Goal: Information Seeking & Learning: Learn about a topic

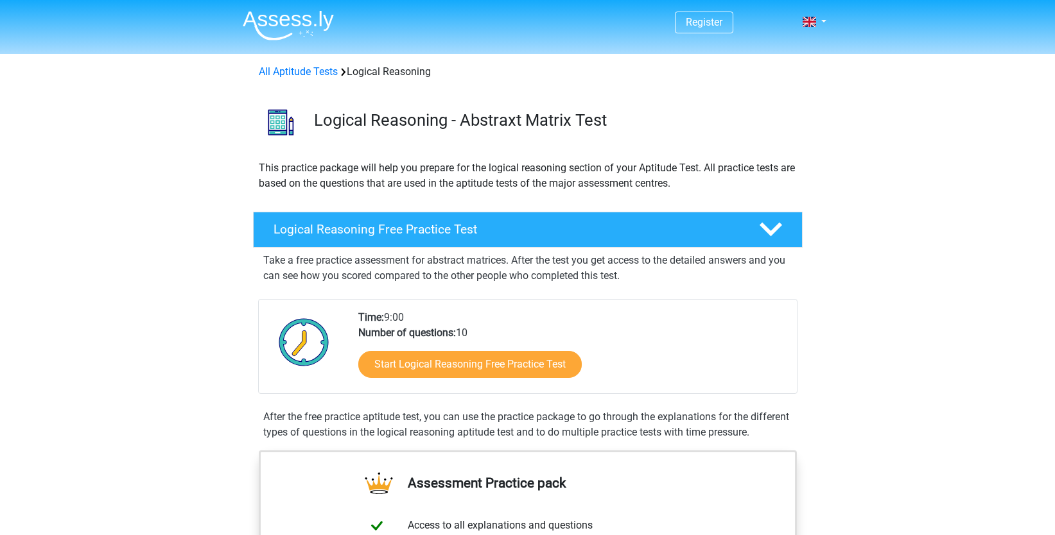
scroll to position [257, 0]
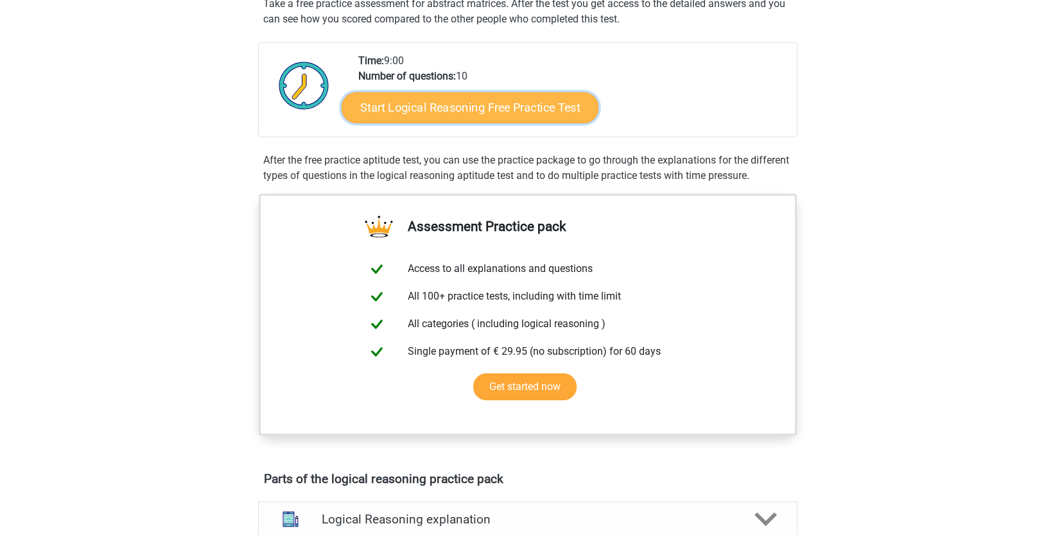
click at [519, 109] on link "Start Logical Reasoning Free Practice Test" at bounding box center [470, 107] width 257 height 31
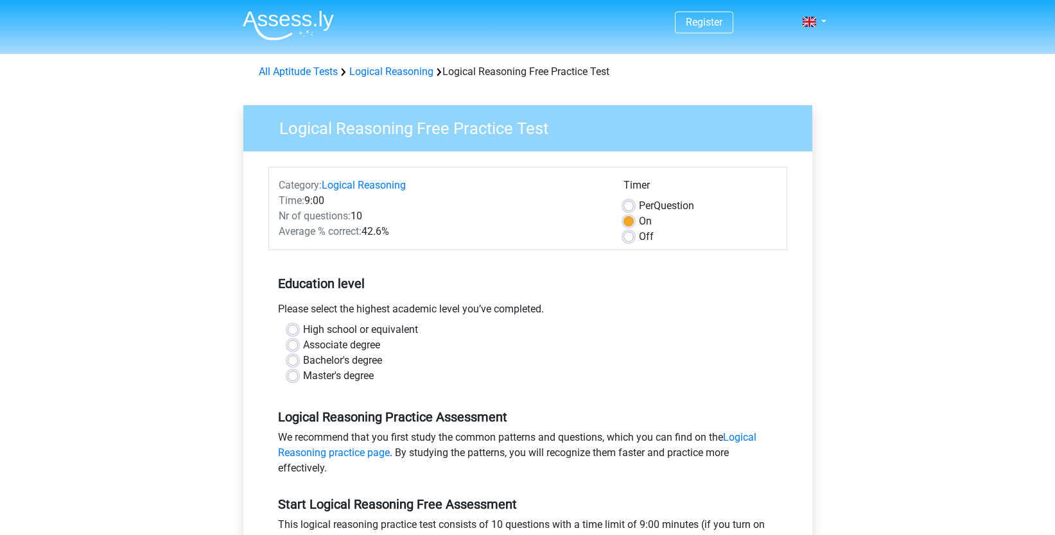
scroll to position [64, 0]
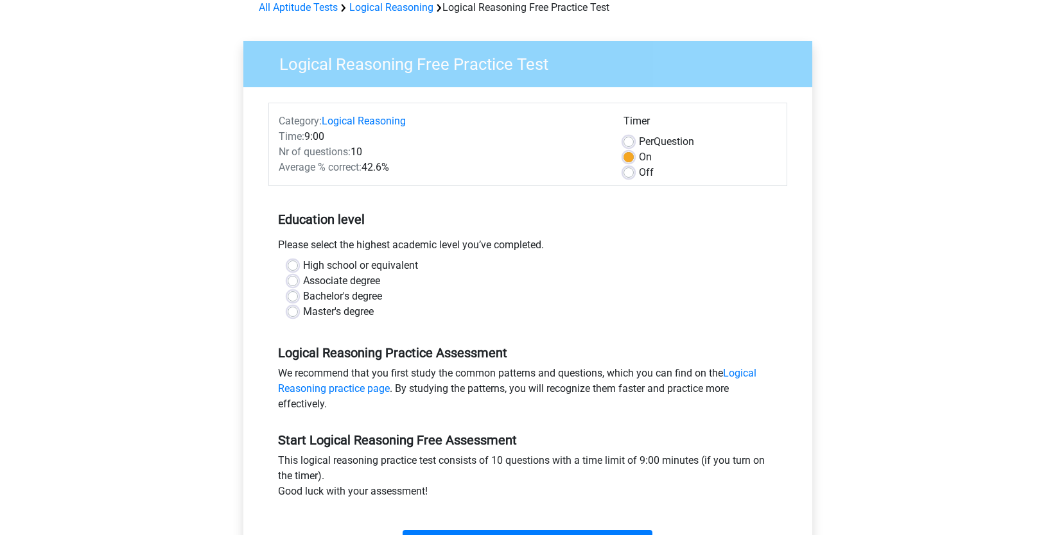
click at [349, 297] on label "Bachelor's degree" at bounding box center [342, 296] width 79 height 15
click at [298, 297] on input "Bachelor's degree" at bounding box center [293, 295] width 10 height 13
radio input "true"
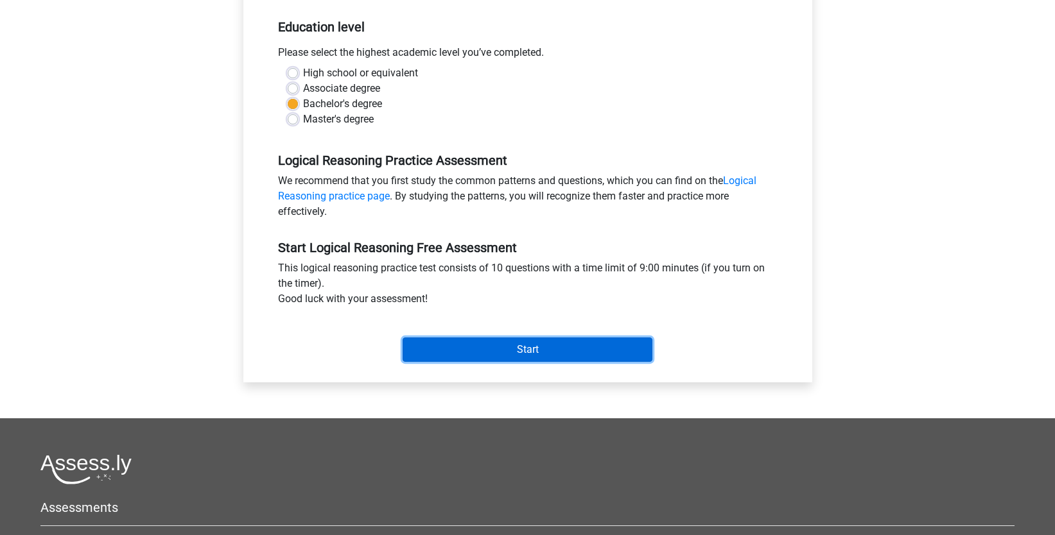
click at [539, 350] on input "Start" at bounding box center [528, 350] width 250 height 24
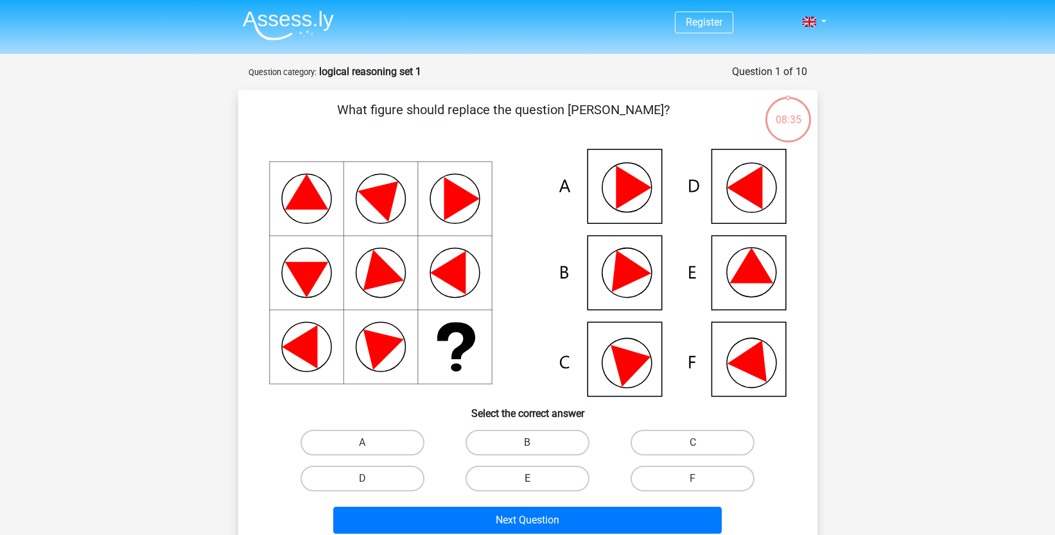
click at [545, 478] on label "E" at bounding box center [527, 479] width 124 height 26
click at [535, 479] on input "E" at bounding box center [531, 483] width 8 height 8
radio input "true"
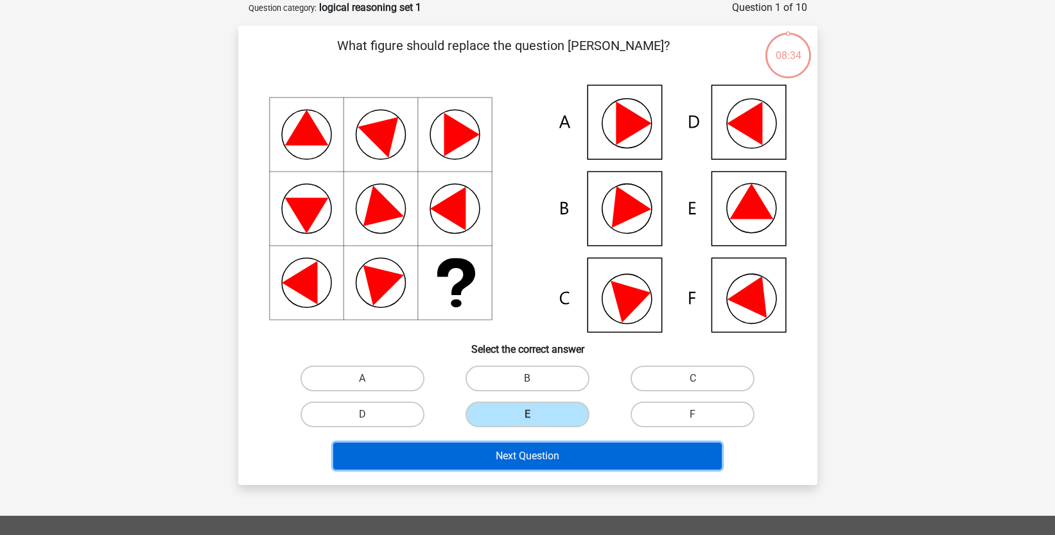
click at [532, 458] on button "Next Question" at bounding box center [527, 456] width 388 height 27
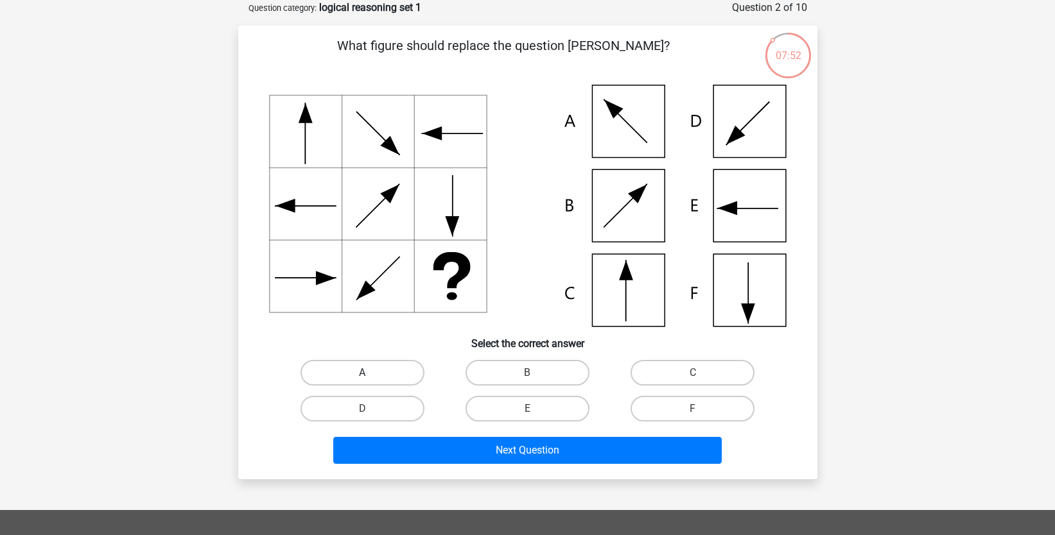
click at [392, 363] on label "A" at bounding box center [362, 373] width 124 height 26
click at [370, 373] on input "A" at bounding box center [366, 377] width 8 height 8
radio input "true"
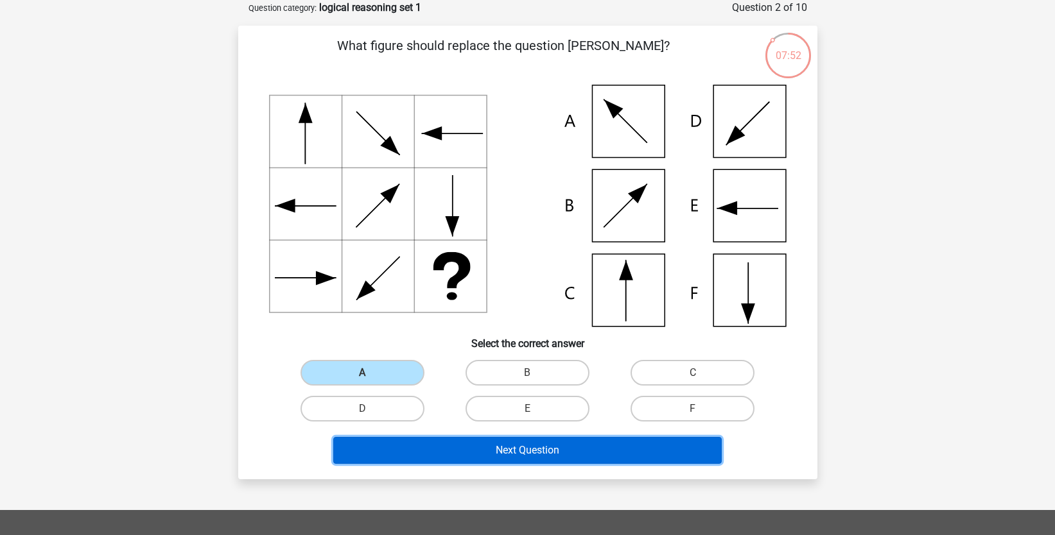
click at [526, 445] on button "Next Question" at bounding box center [527, 450] width 388 height 27
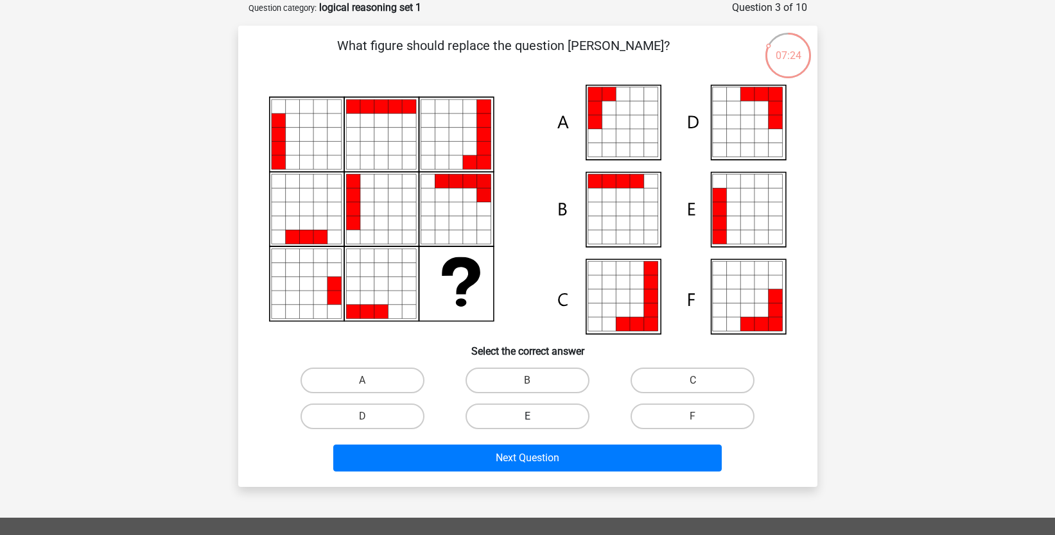
click at [557, 413] on label "E" at bounding box center [527, 417] width 124 height 26
click at [535, 417] on input "E" at bounding box center [531, 421] width 8 height 8
radio input "true"
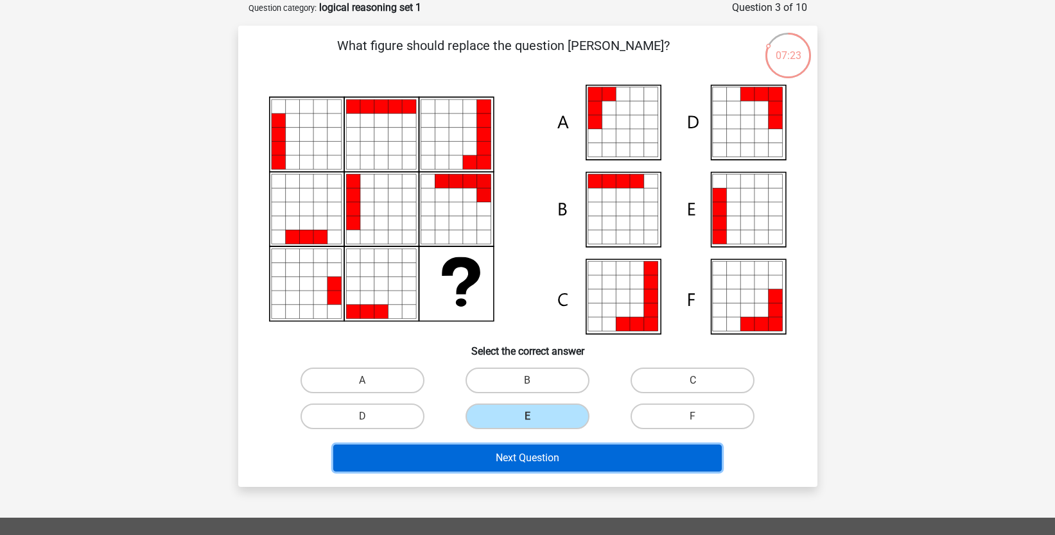
click at [555, 458] on button "Next Question" at bounding box center [527, 458] width 388 height 27
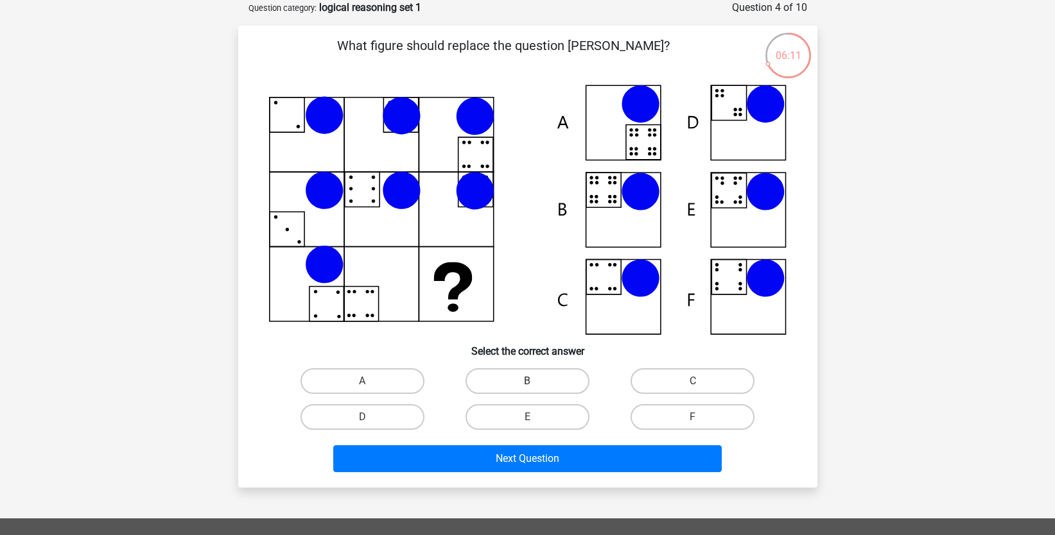
click at [514, 376] on label "B" at bounding box center [527, 382] width 124 height 26
click at [527, 381] on input "B" at bounding box center [531, 385] width 8 height 8
radio input "true"
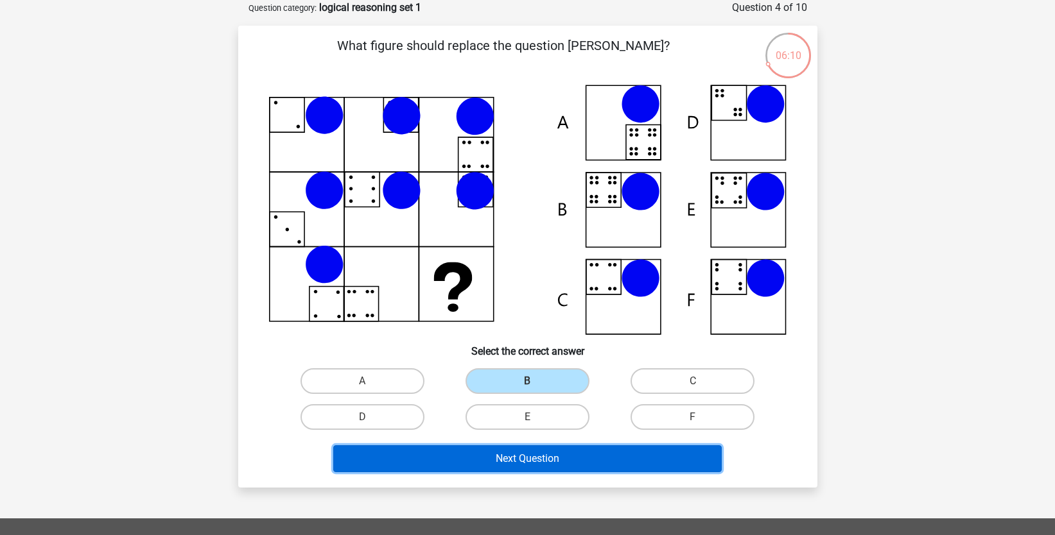
click at [530, 456] on button "Next Question" at bounding box center [527, 459] width 388 height 27
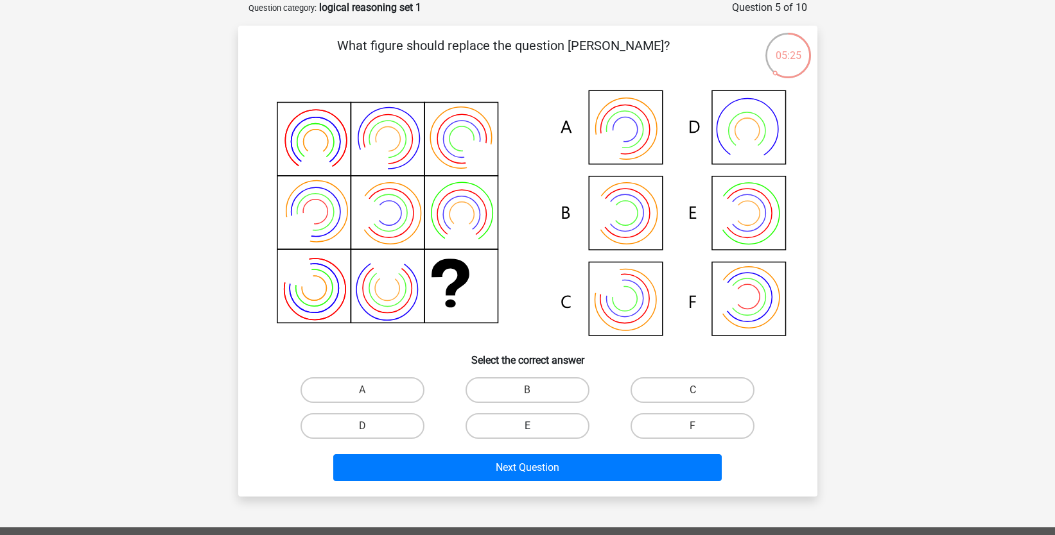
click at [526, 427] on label "E" at bounding box center [527, 426] width 124 height 26
click at [527, 427] on input "E" at bounding box center [531, 430] width 8 height 8
radio input "true"
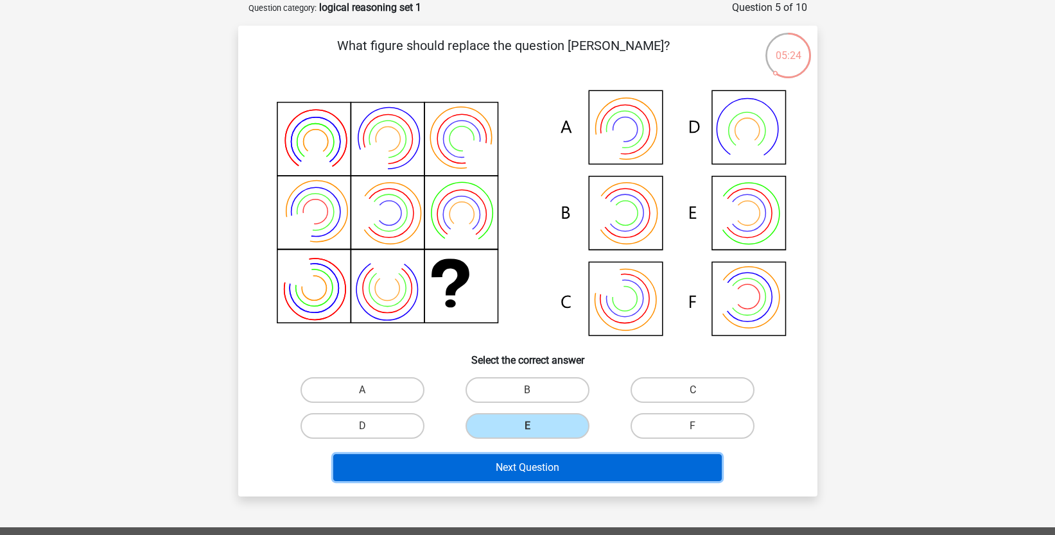
click at [558, 470] on button "Next Question" at bounding box center [527, 468] width 388 height 27
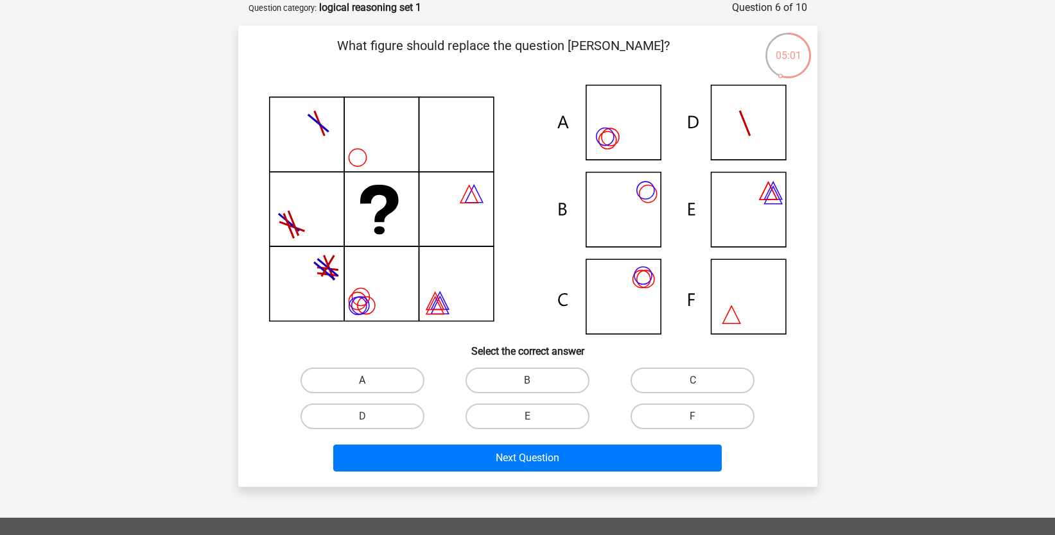
click at [374, 376] on label "A" at bounding box center [362, 381] width 124 height 26
click at [370, 381] on input "A" at bounding box center [366, 385] width 8 height 8
radio input "true"
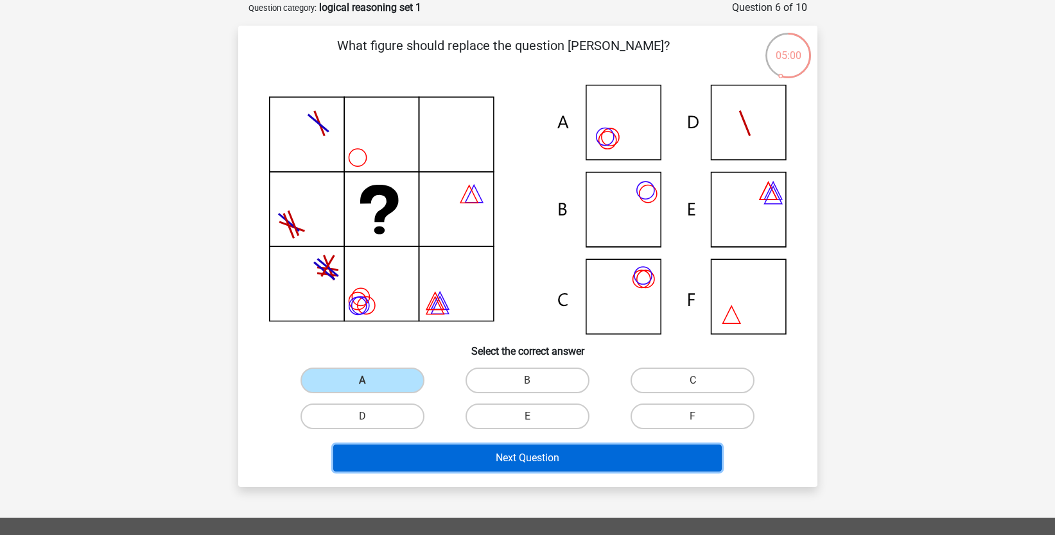
click at [502, 456] on button "Next Question" at bounding box center [527, 458] width 388 height 27
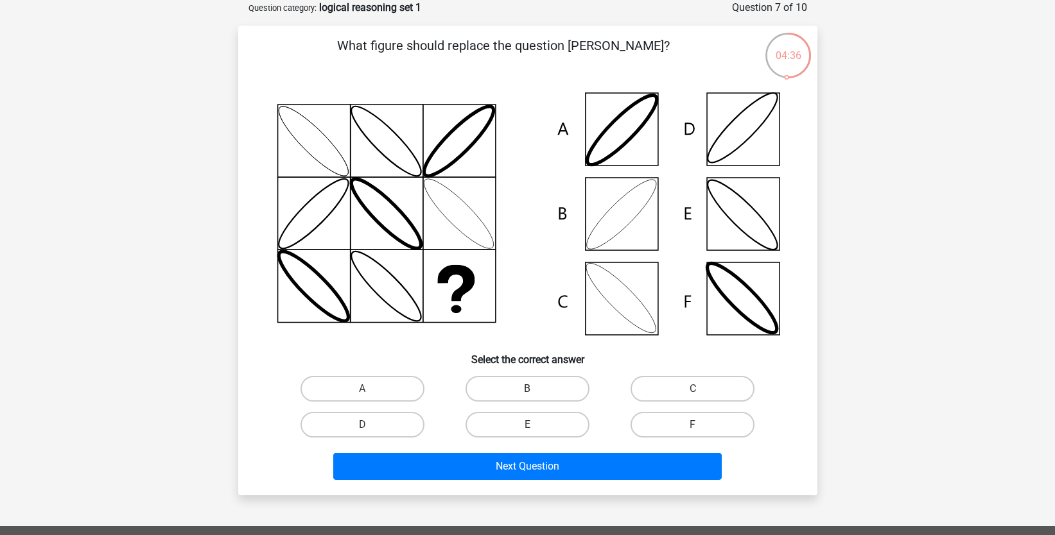
click at [519, 385] on label "B" at bounding box center [527, 389] width 124 height 26
click at [527, 389] on input "B" at bounding box center [531, 393] width 8 height 8
radio input "true"
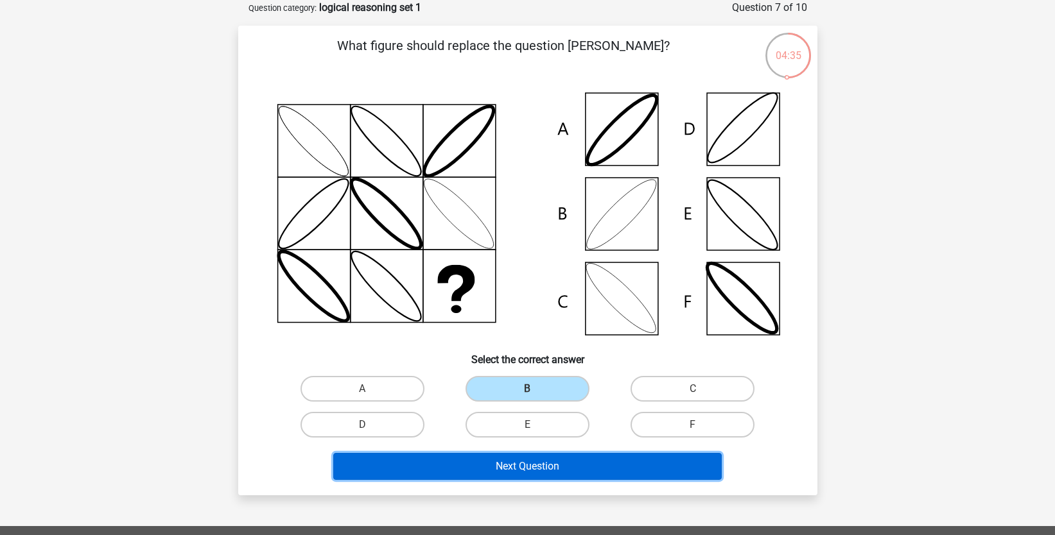
click at [535, 464] on button "Next Question" at bounding box center [527, 466] width 388 height 27
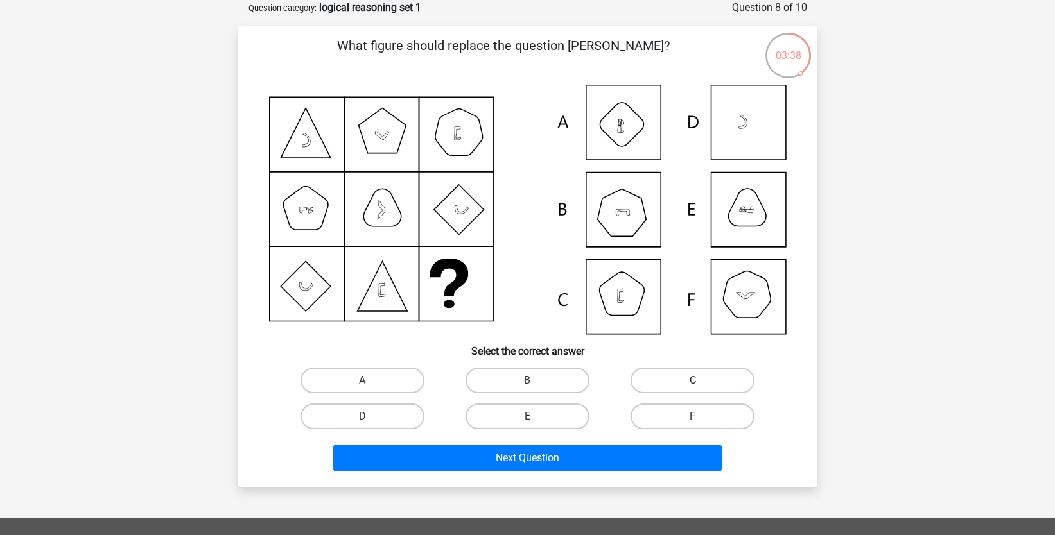
click at [677, 375] on label "C" at bounding box center [692, 381] width 124 height 26
click at [693, 381] on input "C" at bounding box center [697, 385] width 8 height 8
radio input "true"
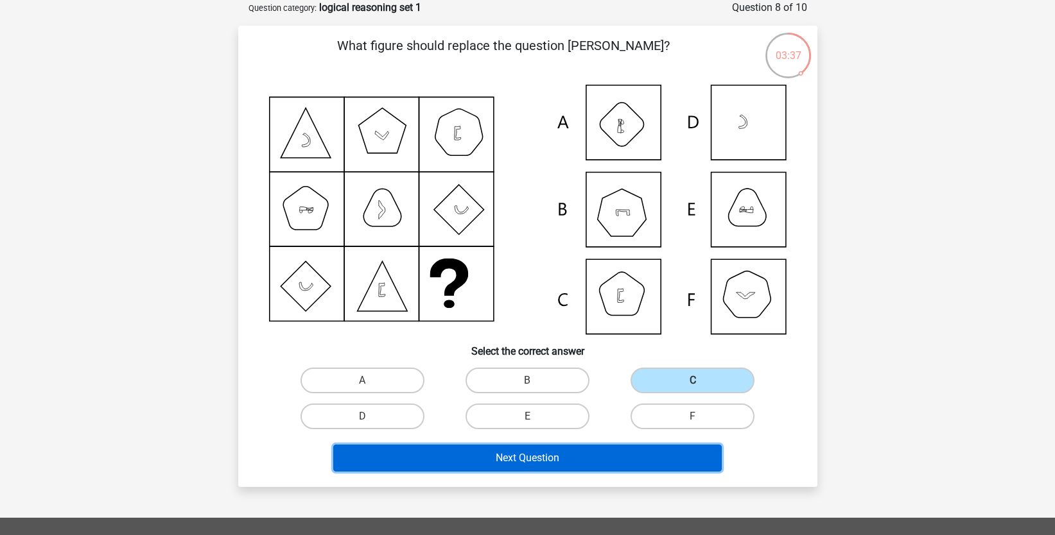
click at [548, 460] on button "Next Question" at bounding box center [527, 458] width 388 height 27
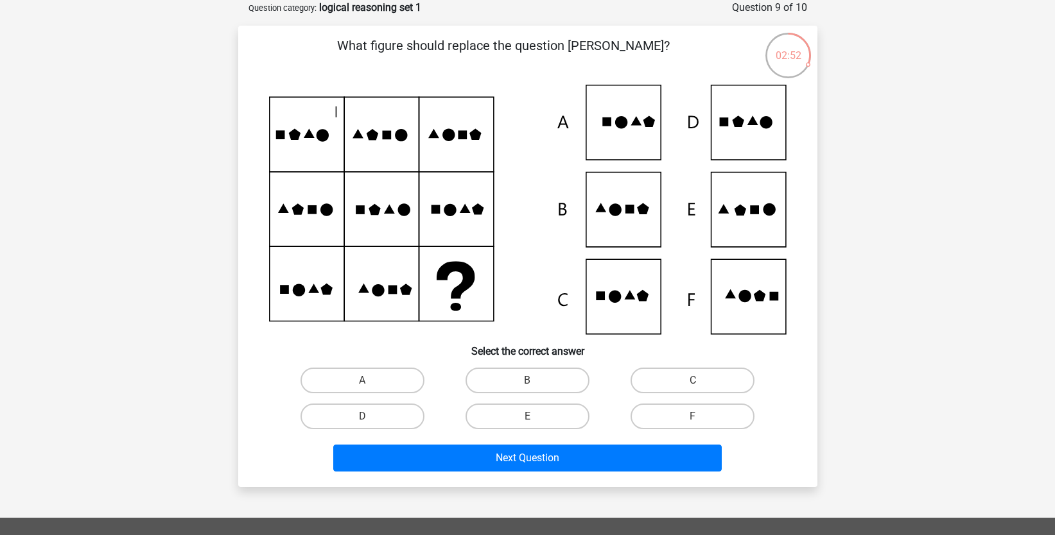
click at [746, 136] on icon at bounding box center [527, 210] width 517 height 250
click at [397, 413] on label "D" at bounding box center [362, 417] width 124 height 26
click at [370, 417] on input "D" at bounding box center [366, 421] width 8 height 8
radio input "true"
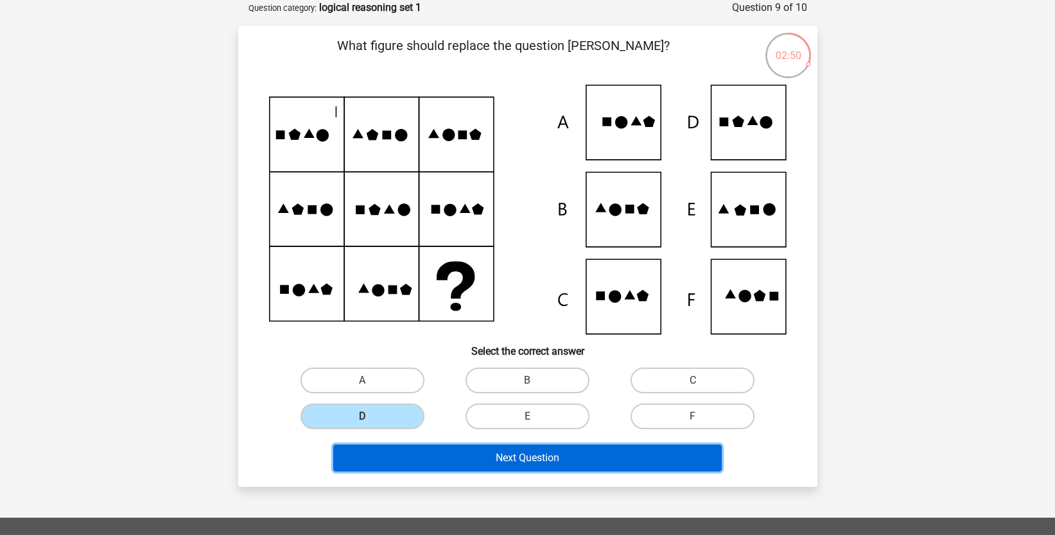
click at [528, 461] on button "Next Question" at bounding box center [527, 458] width 388 height 27
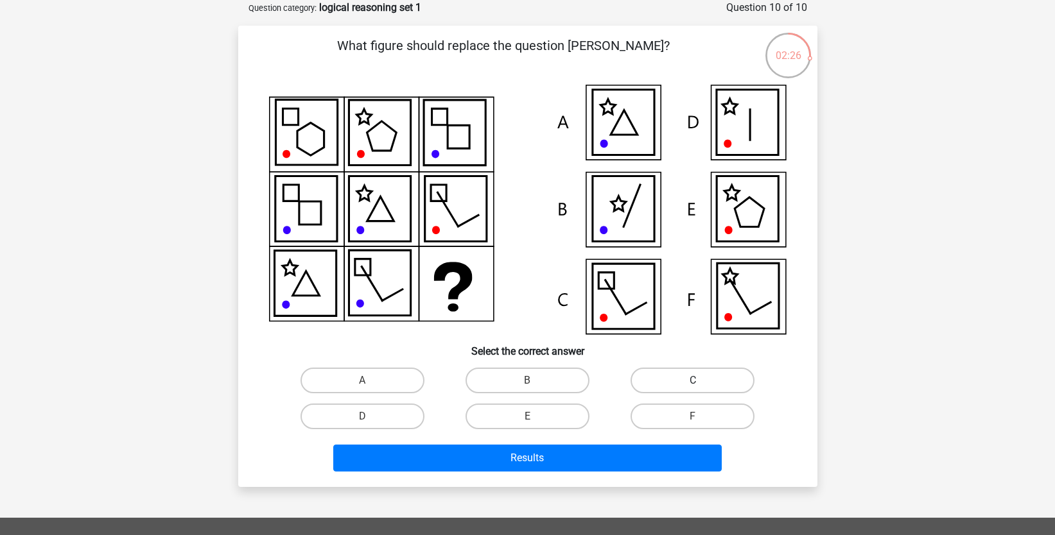
click at [664, 380] on label "C" at bounding box center [692, 381] width 124 height 26
click at [693, 381] on input "C" at bounding box center [697, 385] width 8 height 8
radio input "true"
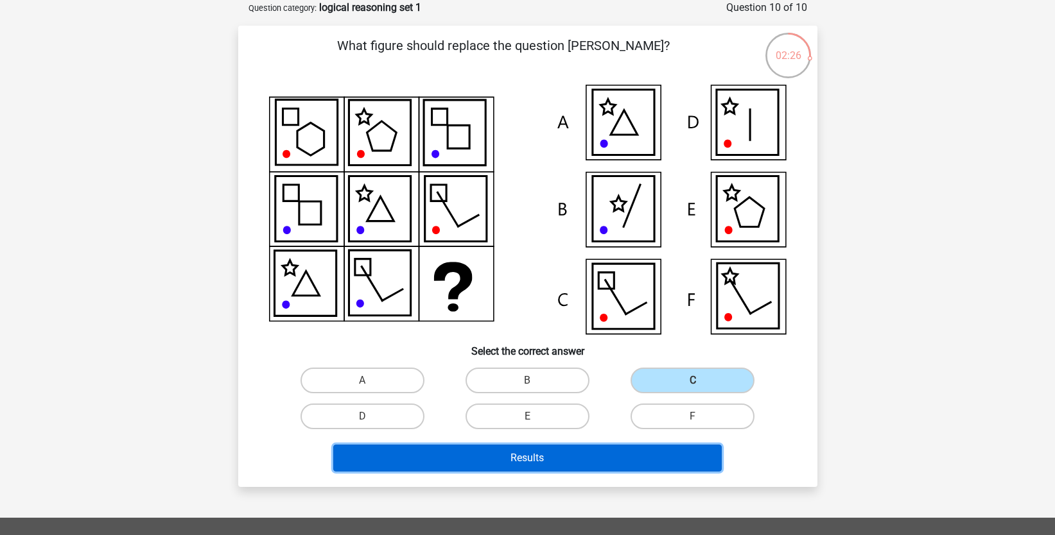
click at [603, 447] on button "Results" at bounding box center [527, 458] width 388 height 27
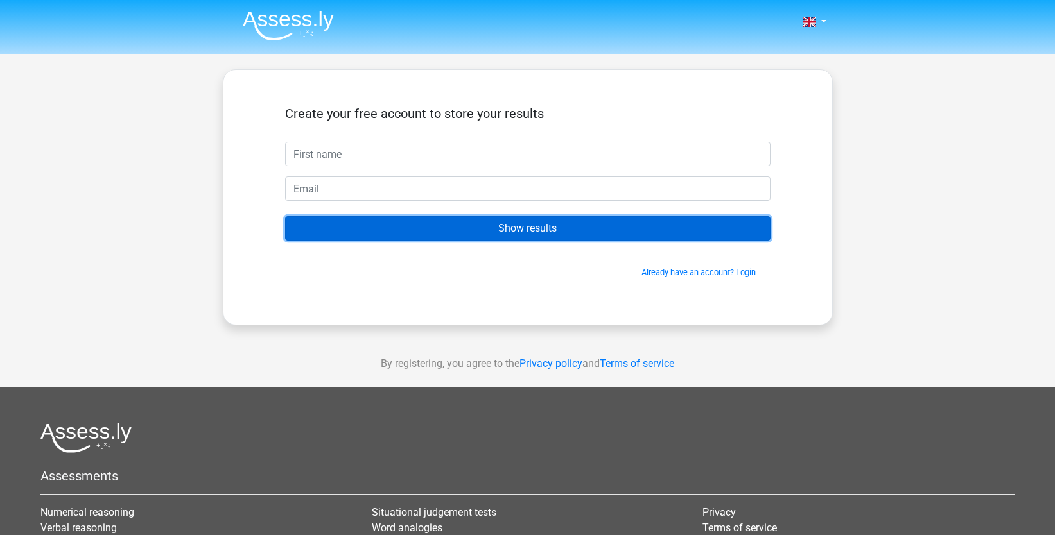
click at [548, 225] on input "Show results" at bounding box center [527, 228] width 485 height 24
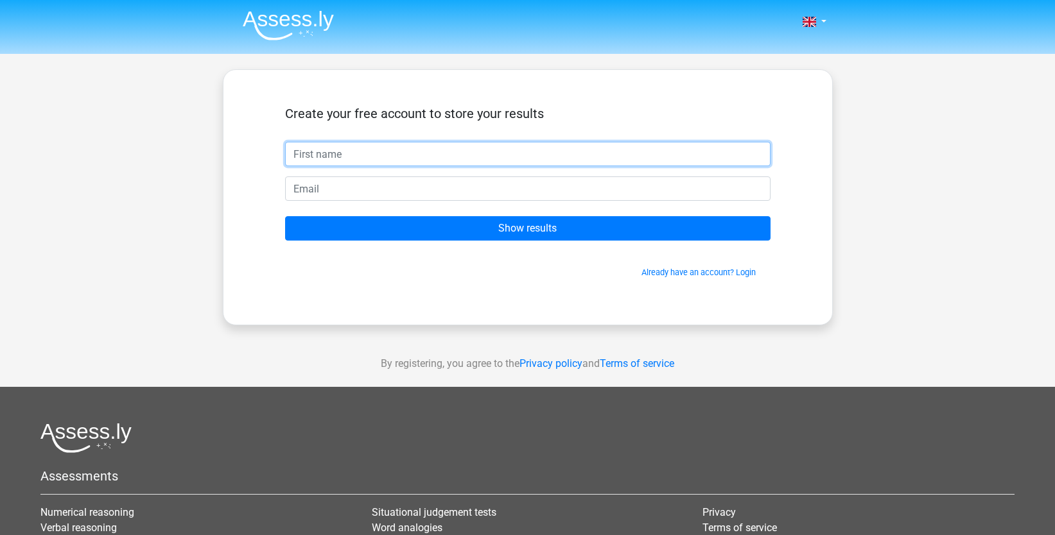
click at [428, 154] on input "text" at bounding box center [527, 154] width 485 height 24
type input "bajskorv"
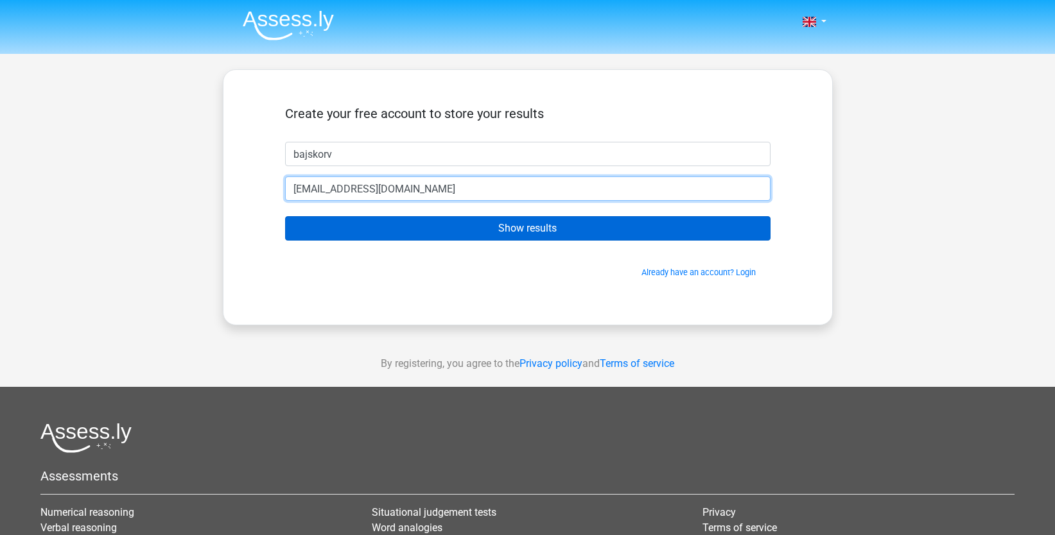
type input "[EMAIL_ADDRESS][DOMAIN_NAME]"
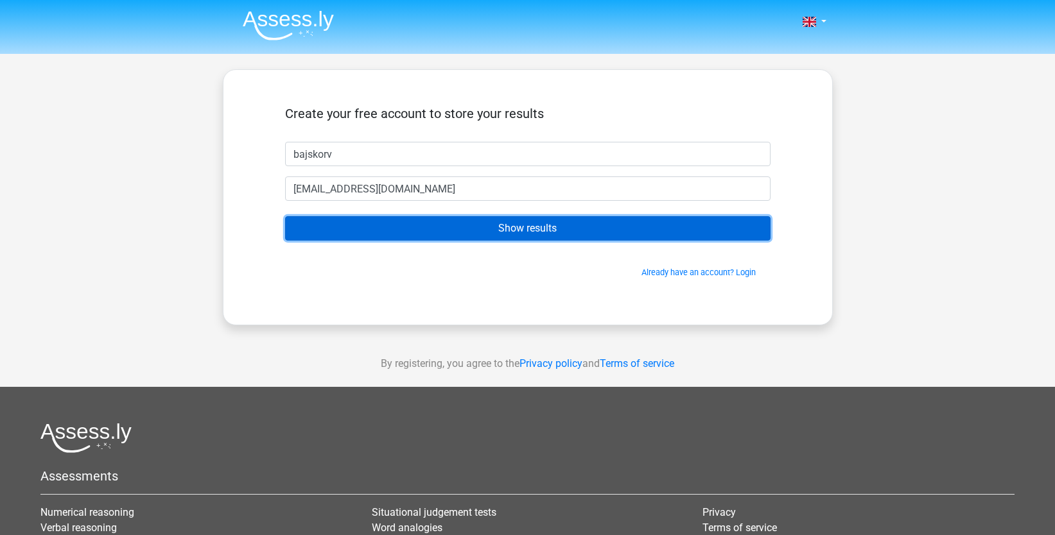
click at [511, 225] on input "Show results" at bounding box center [527, 228] width 485 height 24
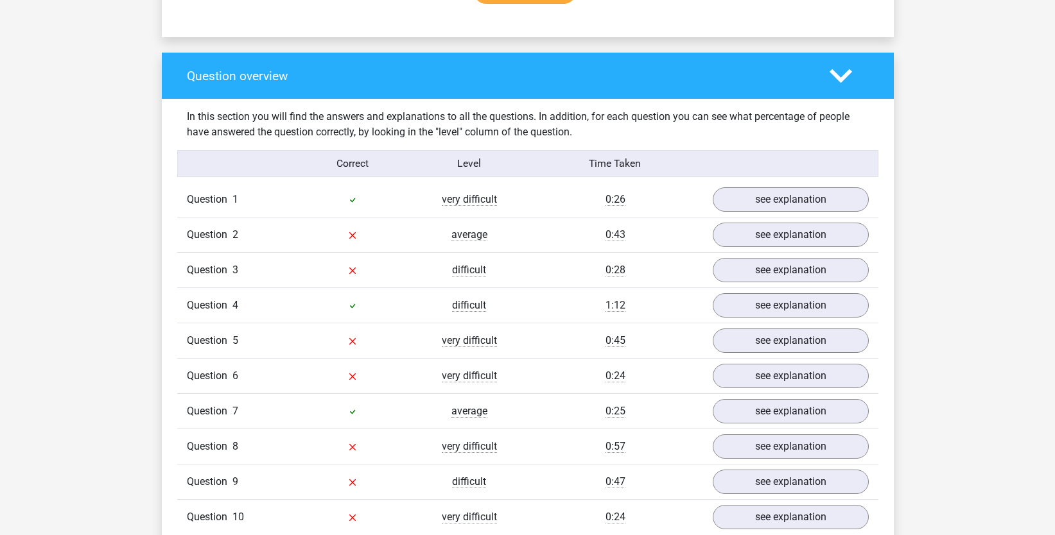
scroll to position [1027, 0]
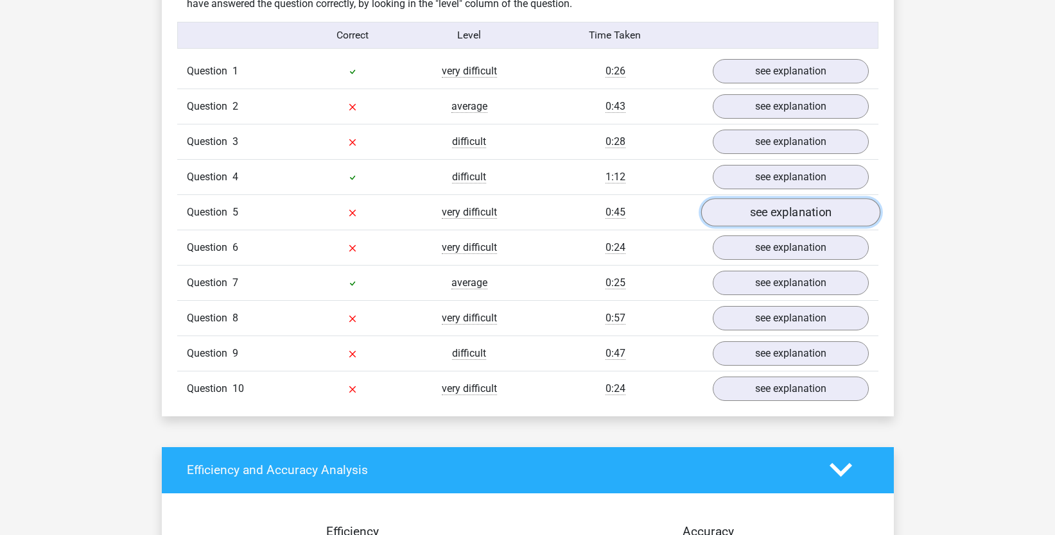
click at [800, 215] on link "see explanation" at bounding box center [789, 212] width 179 height 28
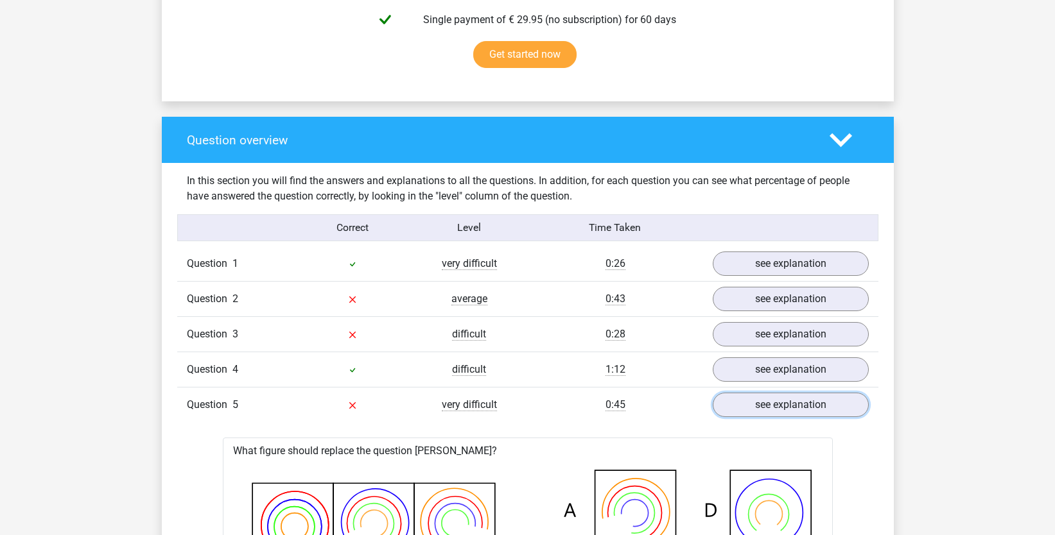
scroll to position [963, 0]
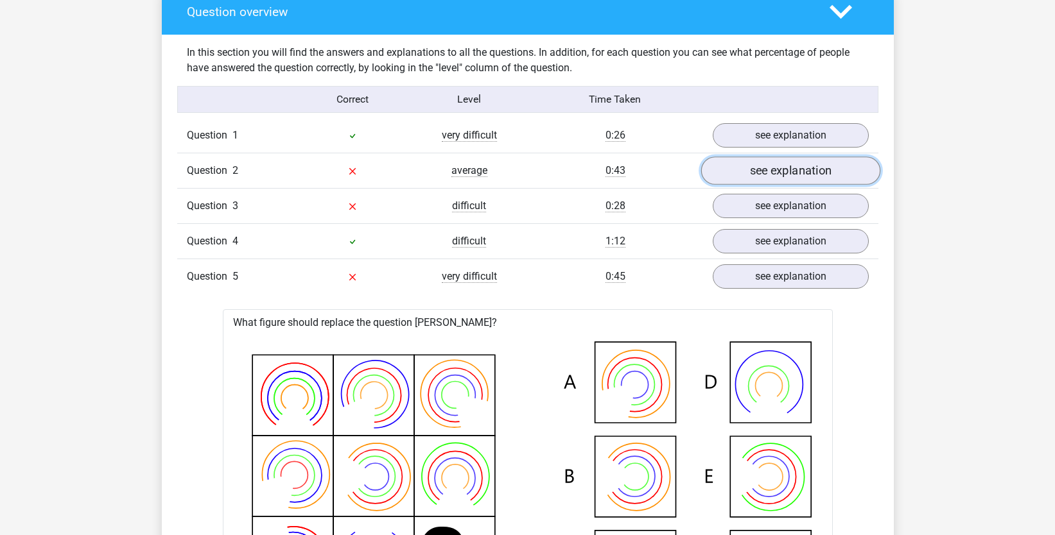
click at [752, 178] on link "see explanation" at bounding box center [789, 171] width 179 height 28
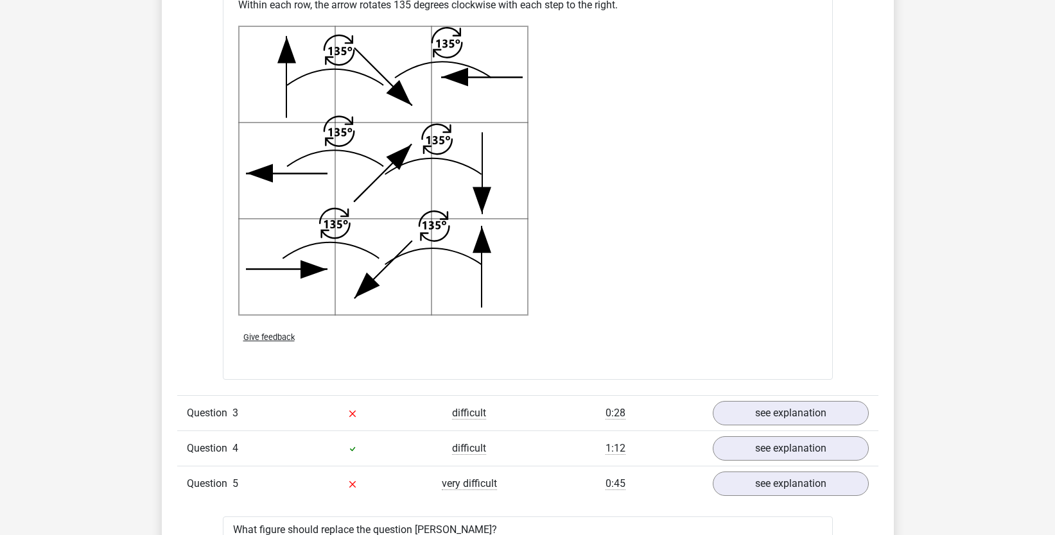
scroll to position [1669, 0]
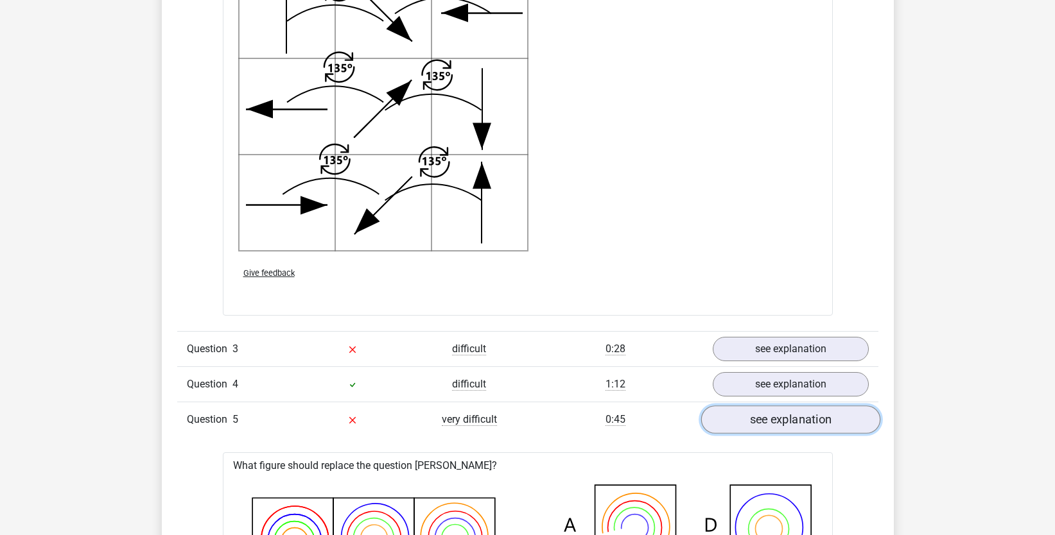
click at [782, 412] on link "see explanation" at bounding box center [789, 420] width 179 height 28
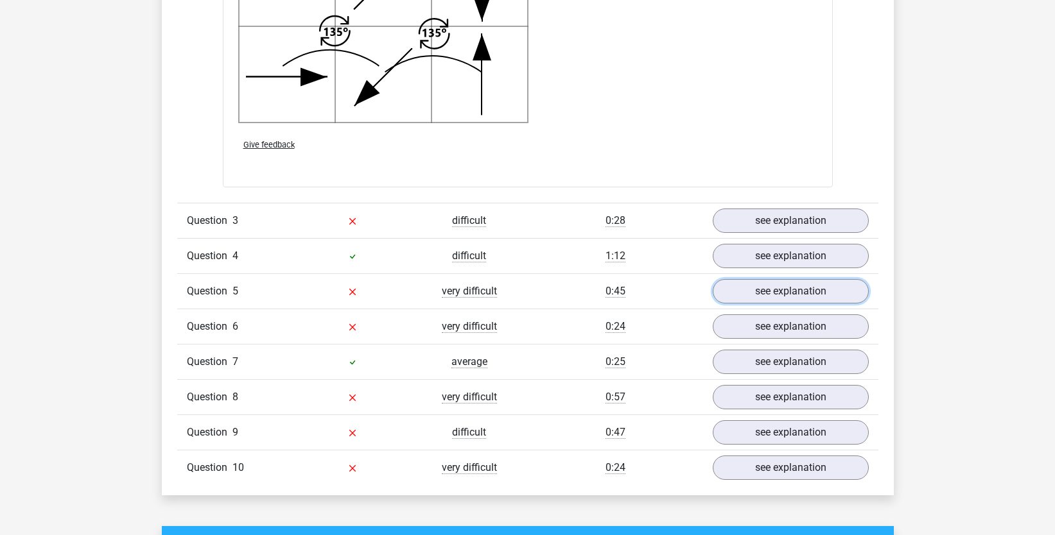
scroll to position [1862, 0]
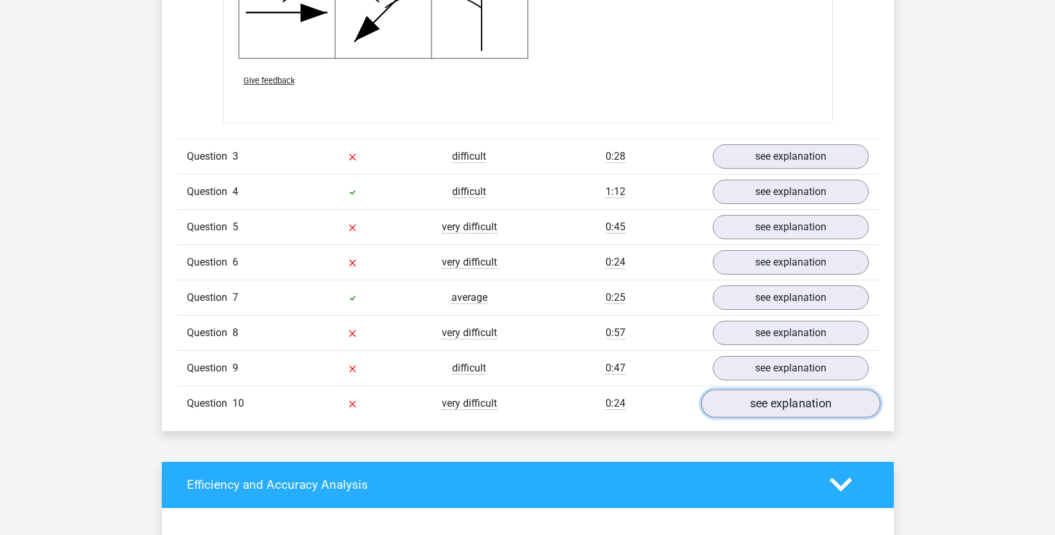
click at [790, 403] on link "see explanation" at bounding box center [789, 404] width 179 height 28
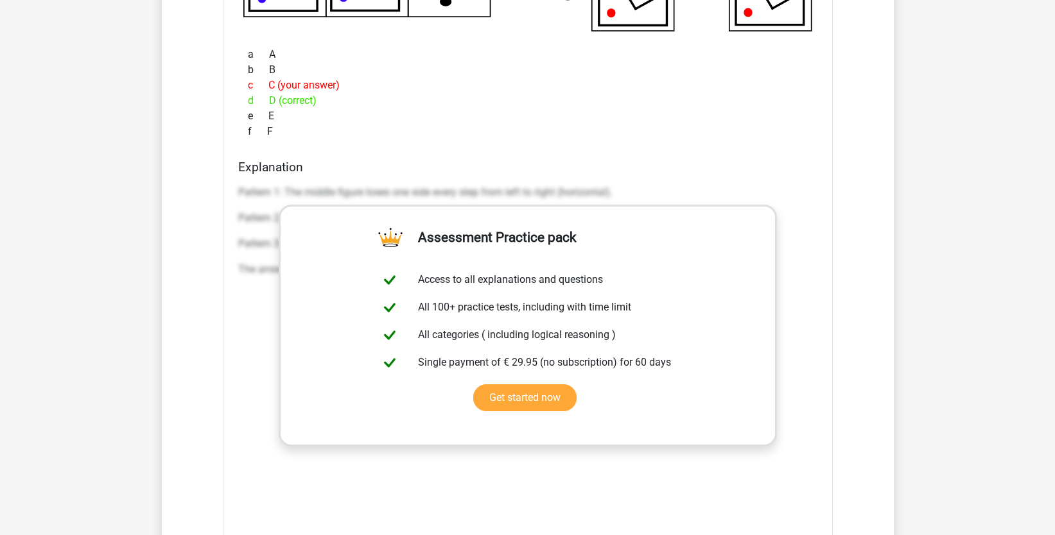
scroll to position [2632, 0]
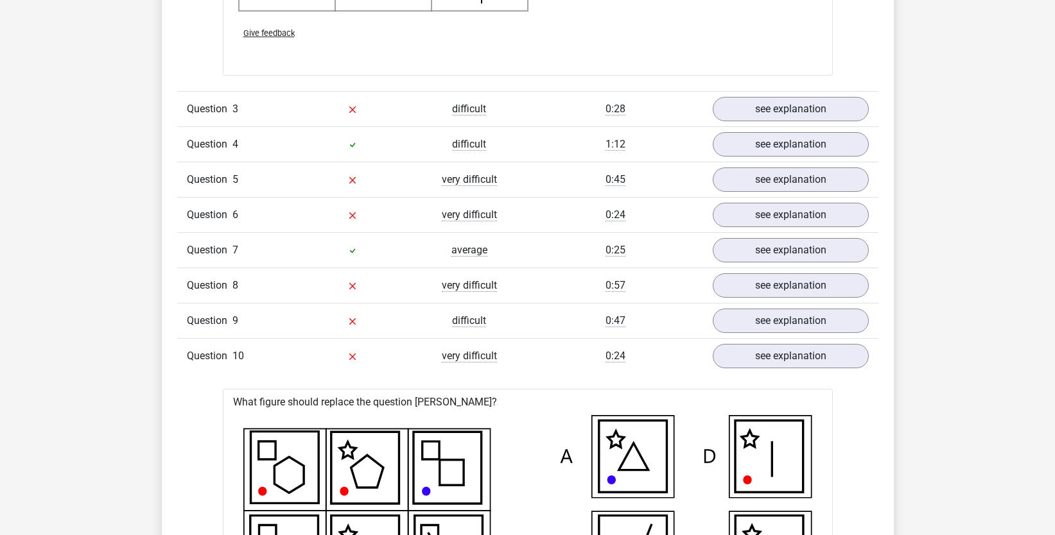
drag, startPoint x: 760, startPoint y: 454, endPoint x: 752, endPoint y: 378, distance: 76.8
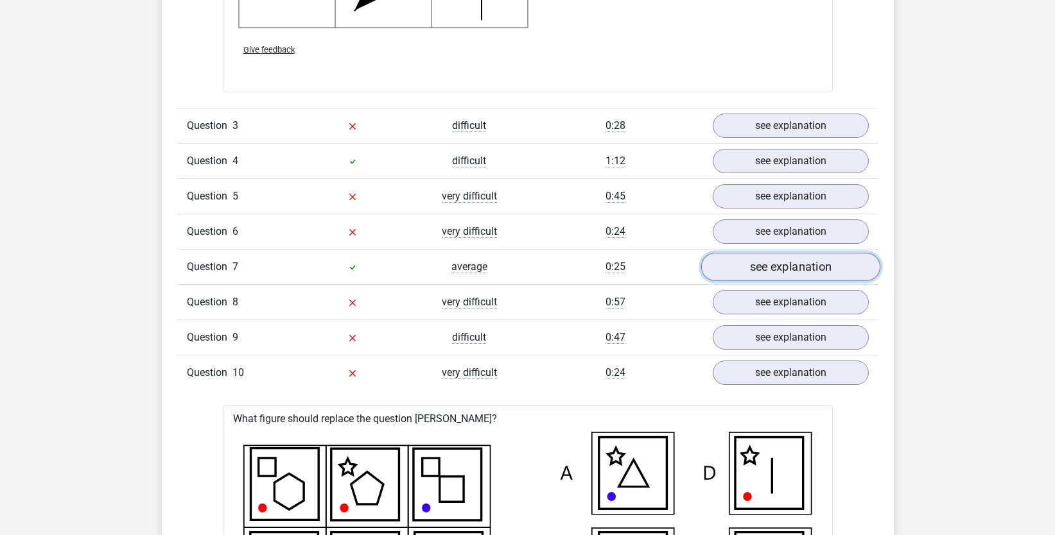
click at [788, 278] on link "see explanation" at bounding box center [789, 267] width 179 height 28
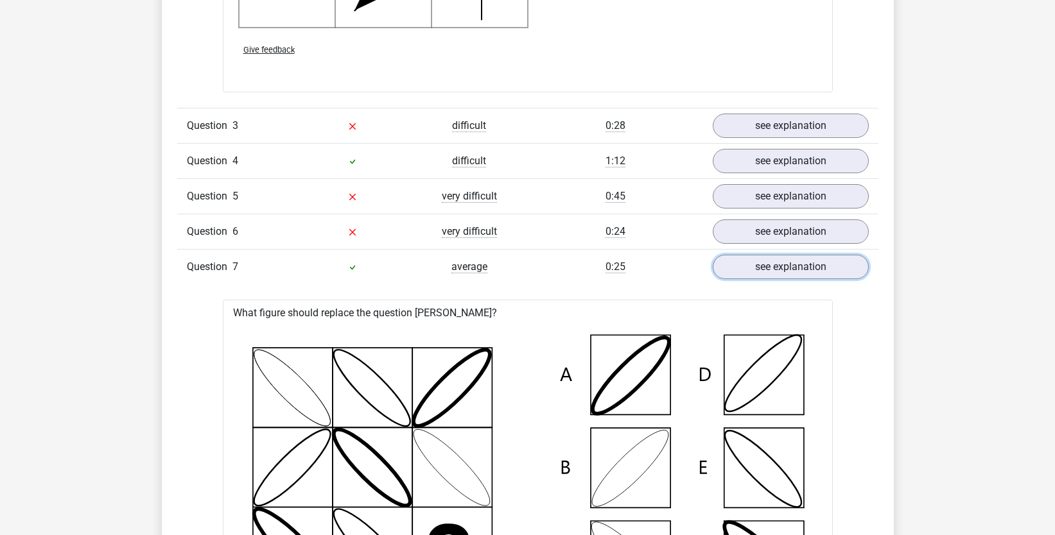
scroll to position [2085, 0]
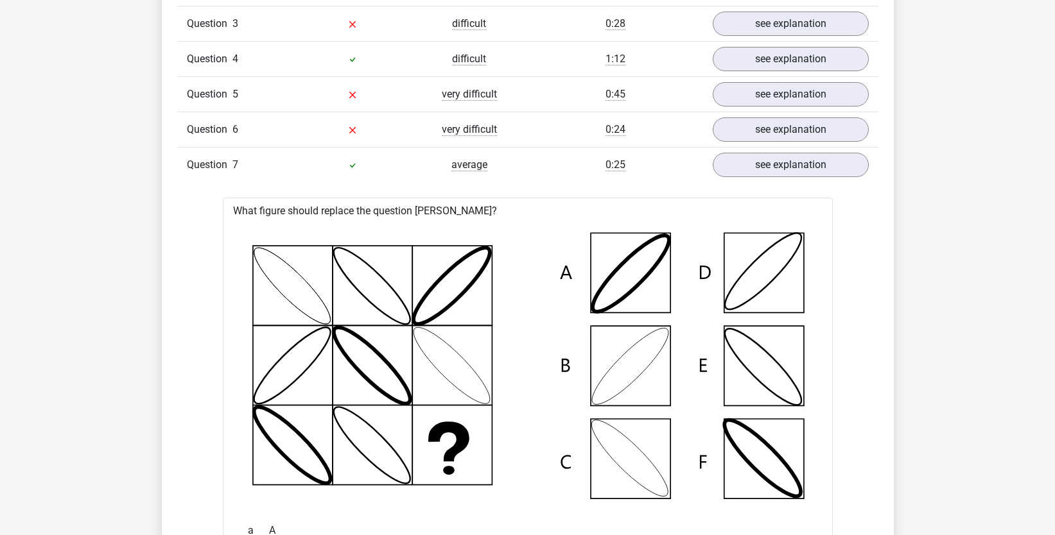
drag, startPoint x: 829, startPoint y: 289, endPoint x: 787, endPoint y: 176, distance: 120.5
